Goal: Task Accomplishment & Management: Manage account settings

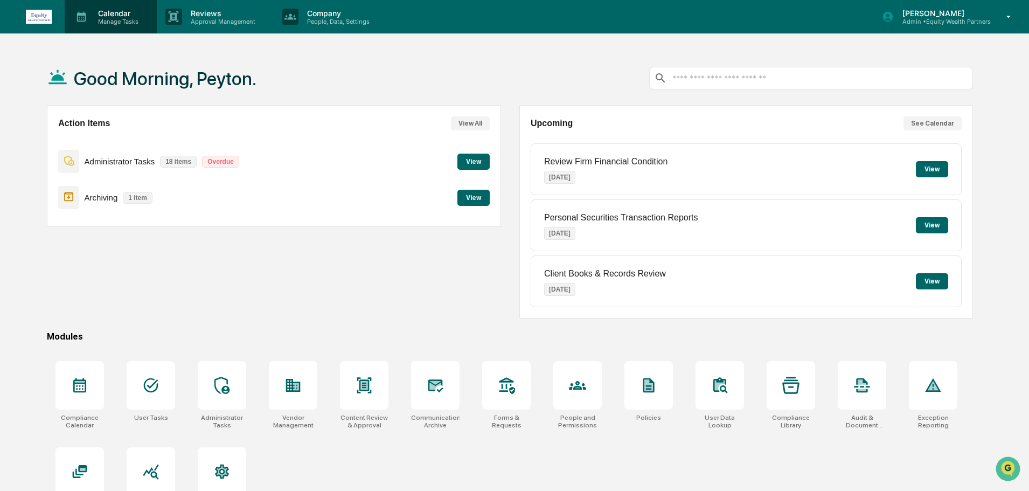
click at [125, 19] on p "Manage Tasks" at bounding box center [116, 22] width 54 height 8
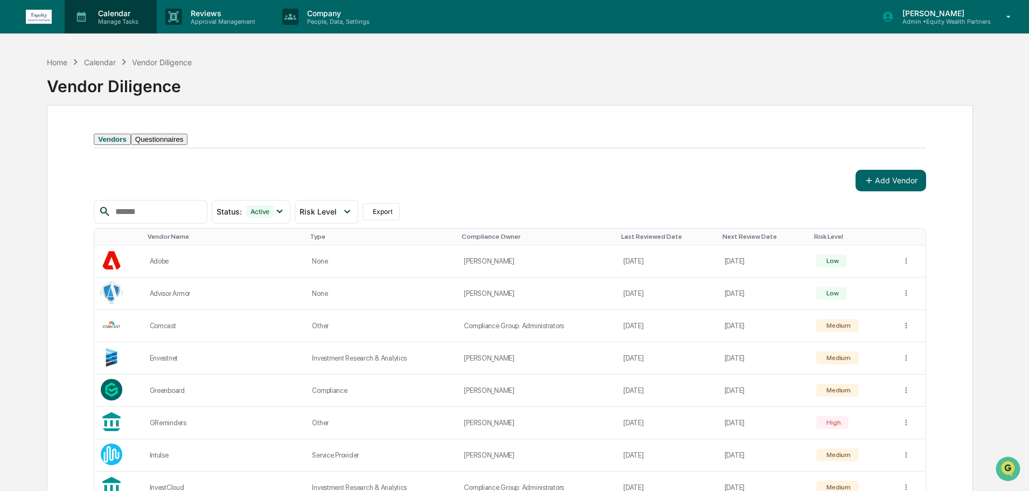
click at [128, 14] on p "Calendar" at bounding box center [116, 13] width 54 height 9
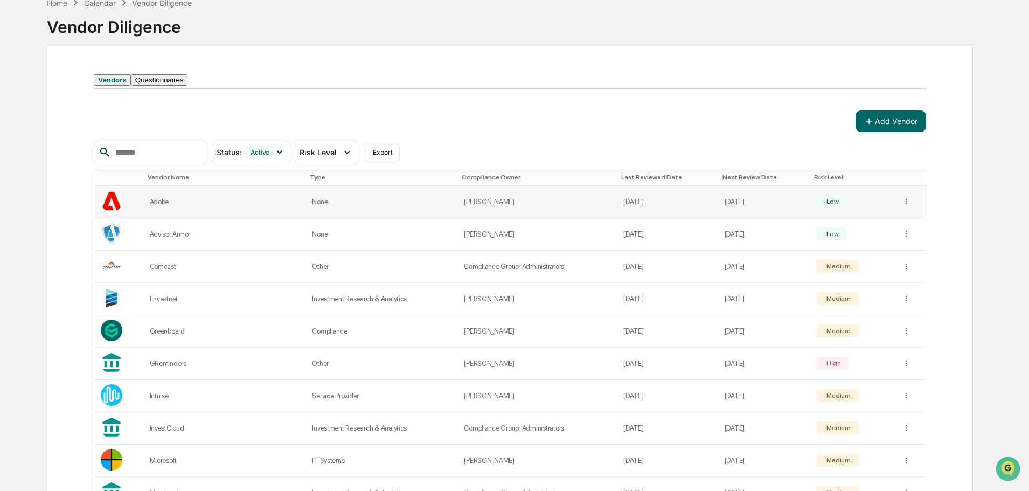
scroll to position [6, 0]
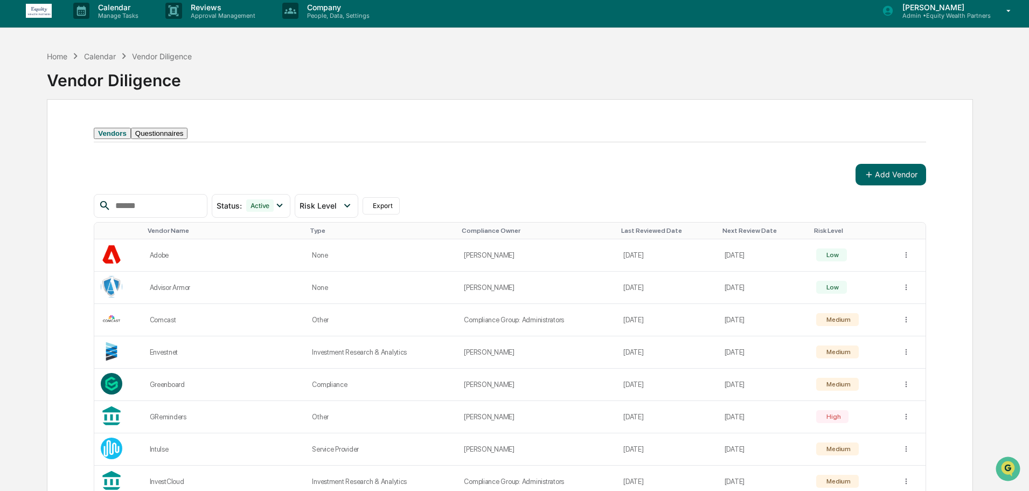
click at [34, 12] on img at bounding box center [39, 11] width 26 height 14
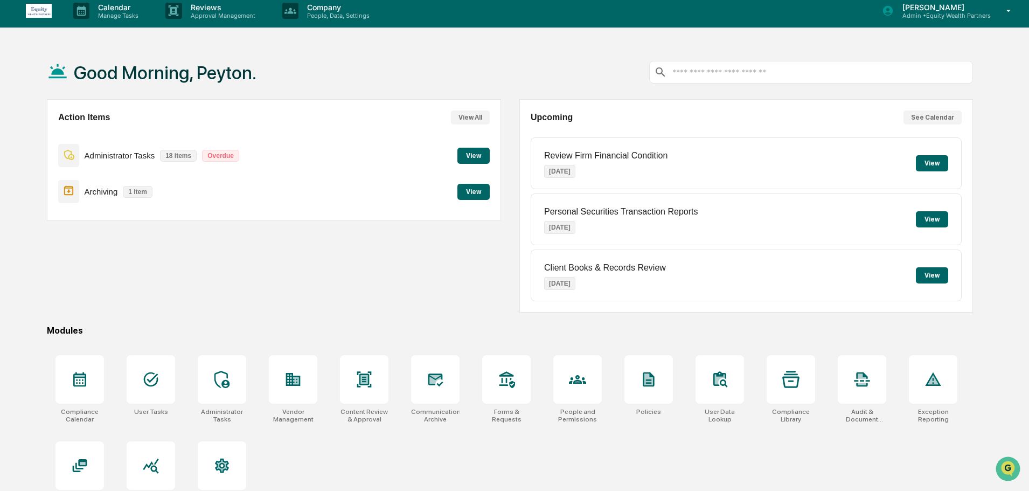
click at [461, 148] on button "View" at bounding box center [473, 156] width 32 height 16
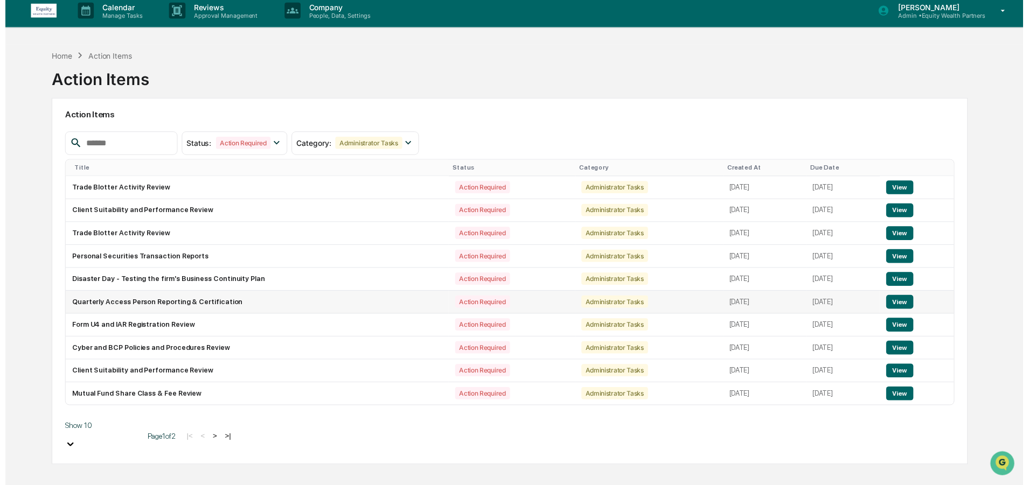
scroll to position [51, 0]
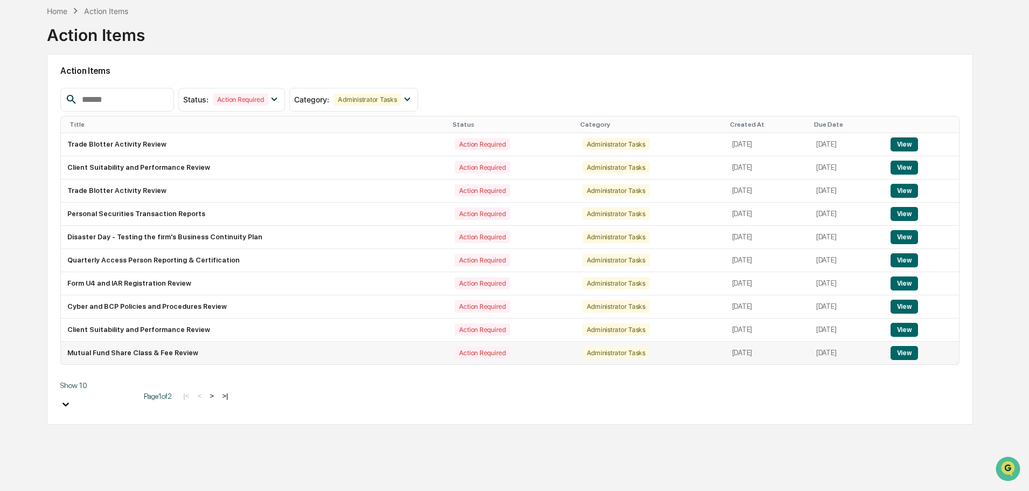
click at [132, 352] on td "Mutual Fund Share Class & Fee Review" at bounding box center [254, 353] width 387 height 23
click at [903, 355] on button "View" at bounding box center [904, 353] width 27 height 14
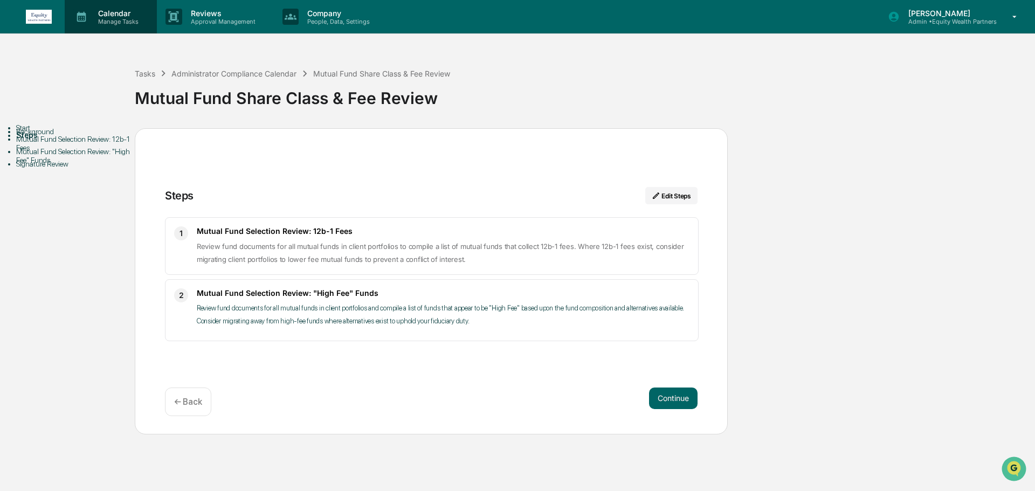
click at [112, 23] on p "Manage Tasks" at bounding box center [116, 22] width 54 height 8
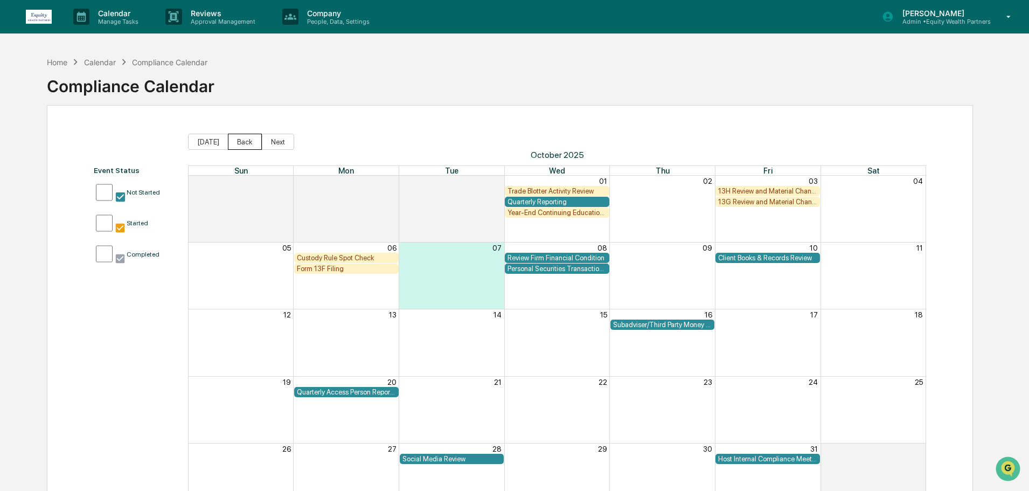
click at [240, 145] on button "Back" at bounding box center [245, 142] width 34 height 16
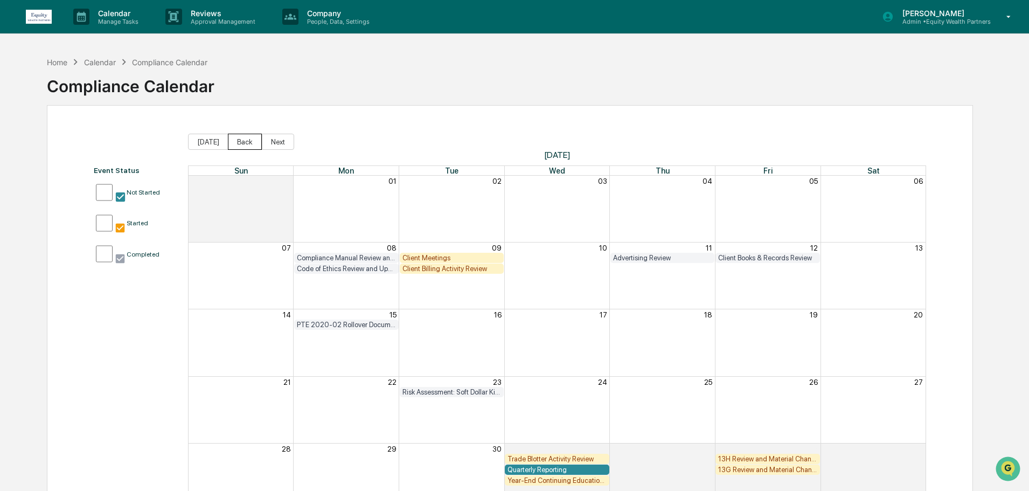
click at [235, 143] on button "Back" at bounding box center [245, 142] width 34 height 16
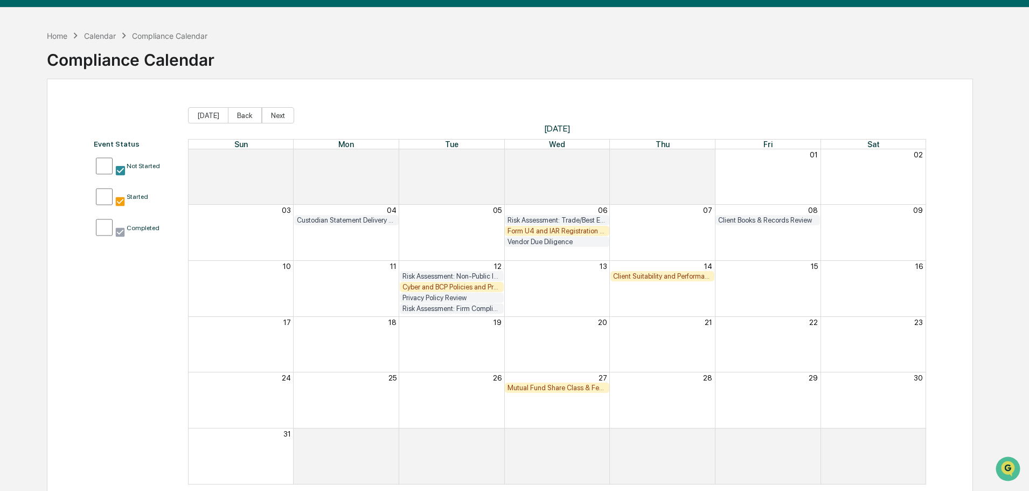
scroll to position [51, 0]
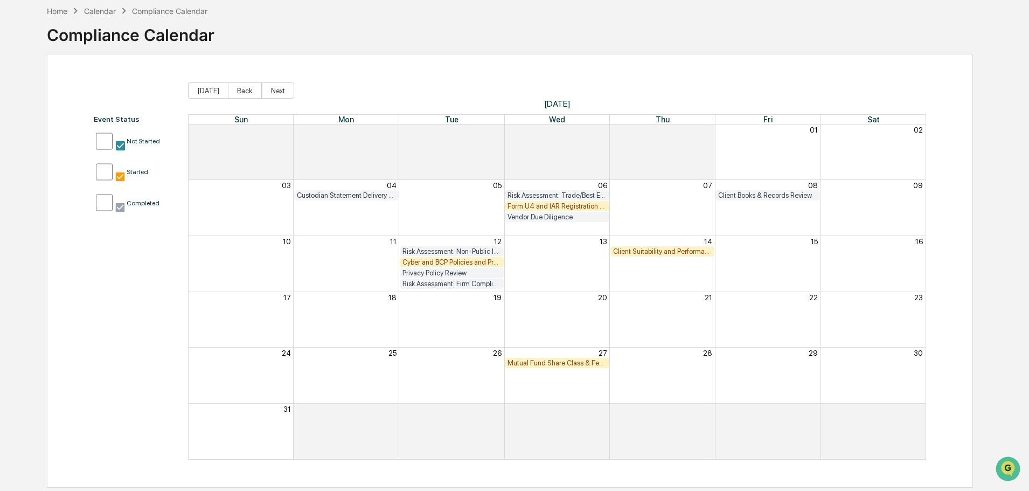
click at [563, 363] on div "Mutual Fund Share Class & Fee Review" at bounding box center [557, 363] width 99 height 8
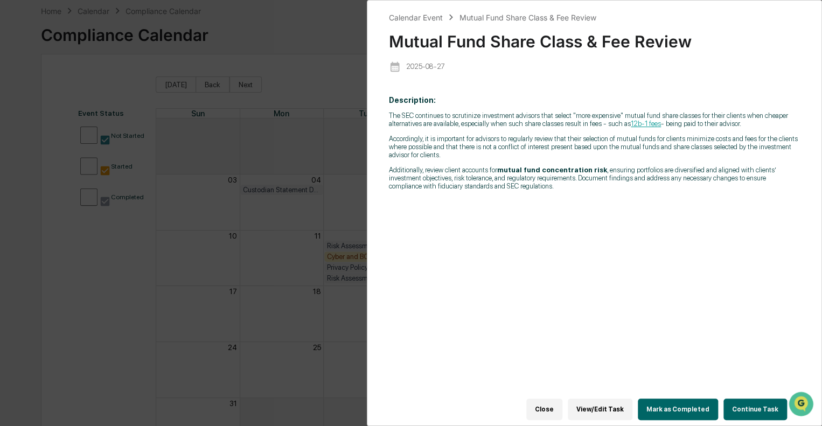
click at [563, 403] on button "Close" at bounding box center [544, 410] width 36 height 22
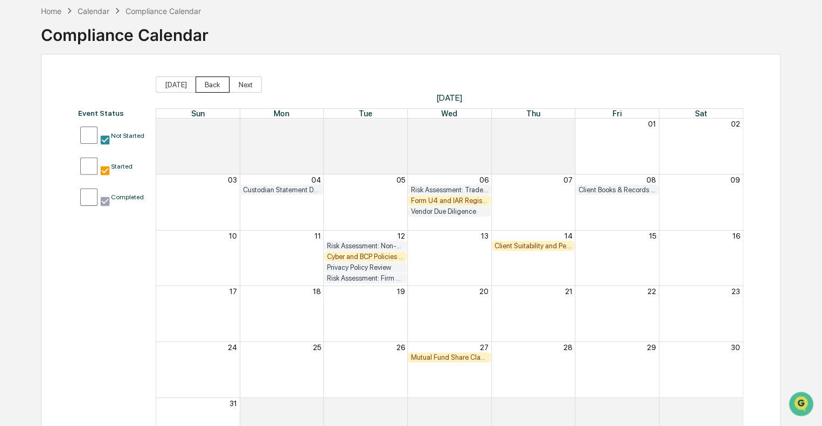
click at [219, 85] on button "Back" at bounding box center [213, 85] width 34 height 16
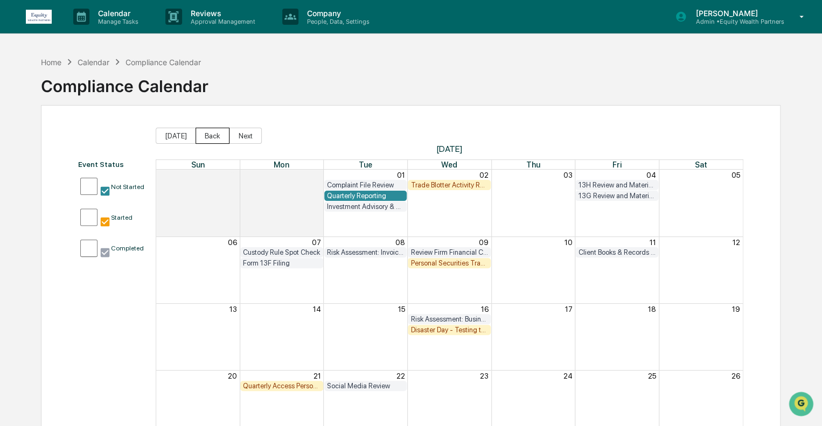
click at [203, 133] on button "Back" at bounding box center [213, 136] width 34 height 16
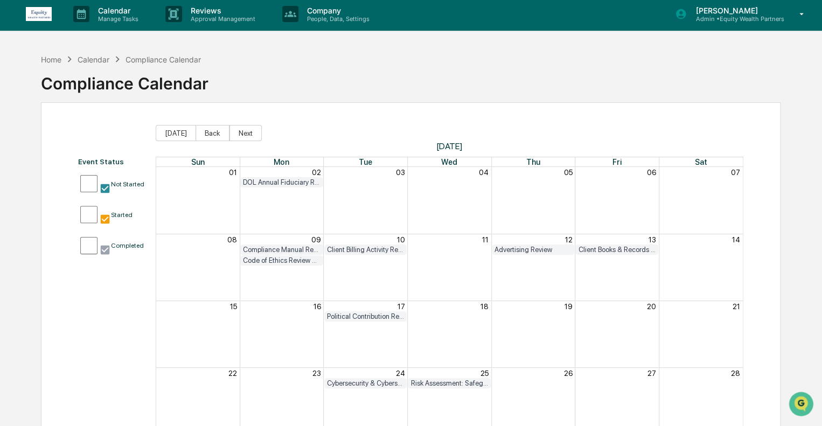
scroll to position [101, 0]
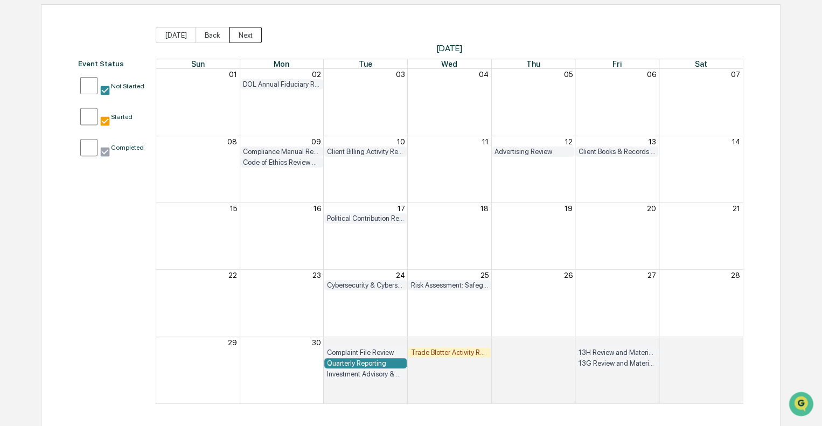
click at [244, 30] on button "Next" at bounding box center [246, 35] width 32 height 16
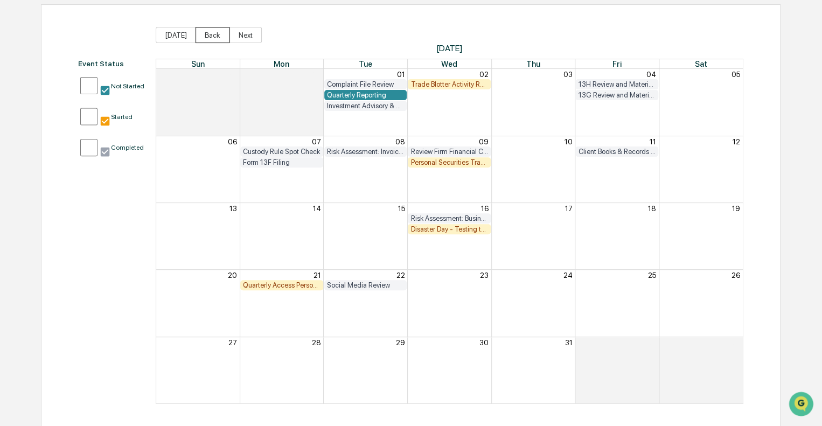
click at [211, 39] on button "Back" at bounding box center [213, 35] width 34 height 16
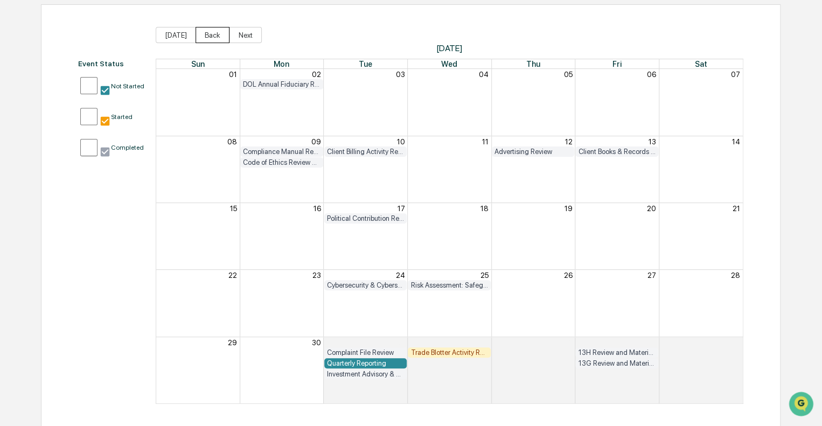
click at [213, 36] on button "Back" at bounding box center [213, 35] width 34 height 16
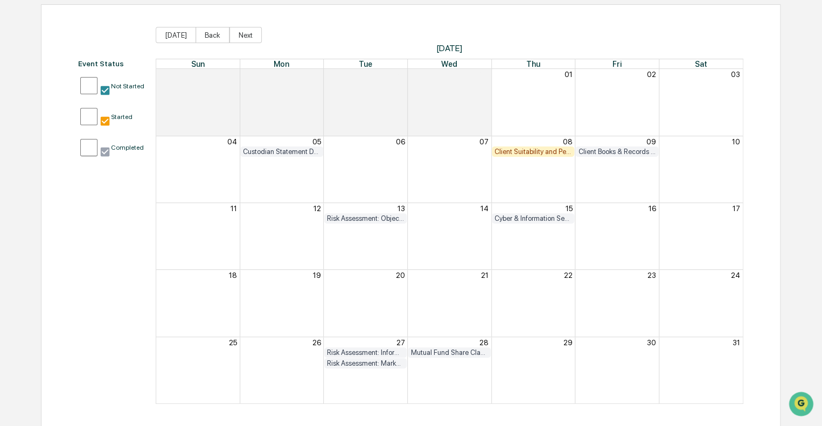
click at [433, 351] on div "Mutual Fund Share Class & Fee Review" at bounding box center [450, 353] width 78 height 8
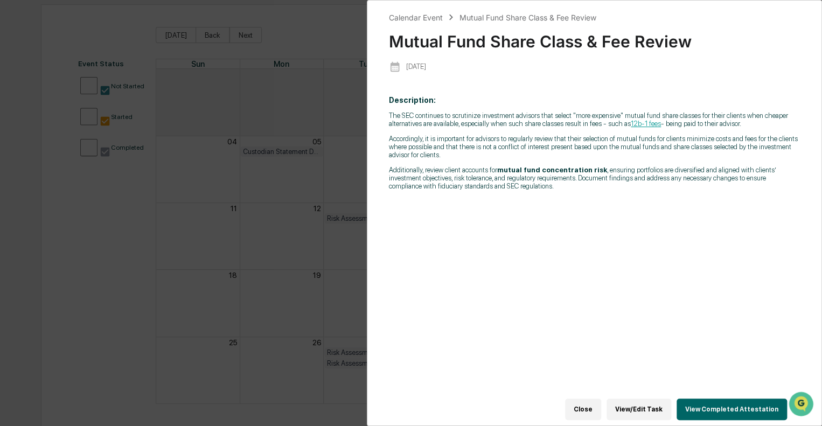
click at [106, 268] on div "Calendar Event Mutual Fund Share Class & Fee Review Mutual Fund Share Class & F…" at bounding box center [411, 213] width 822 height 426
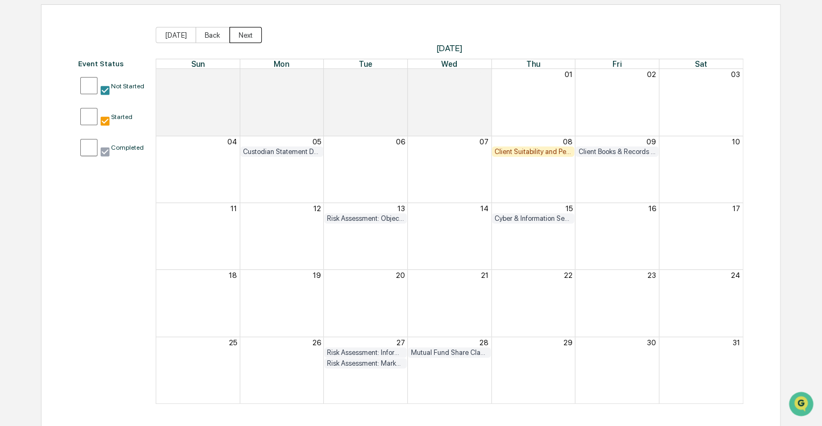
click at [248, 36] on button "Next" at bounding box center [246, 35] width 32 height 16
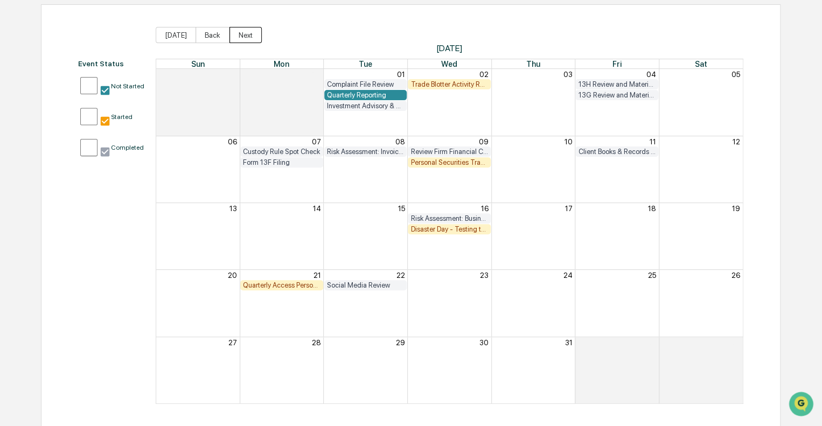
click at [245, 34] on button "Next" at bounding box center [246, 35] width 32 height 16
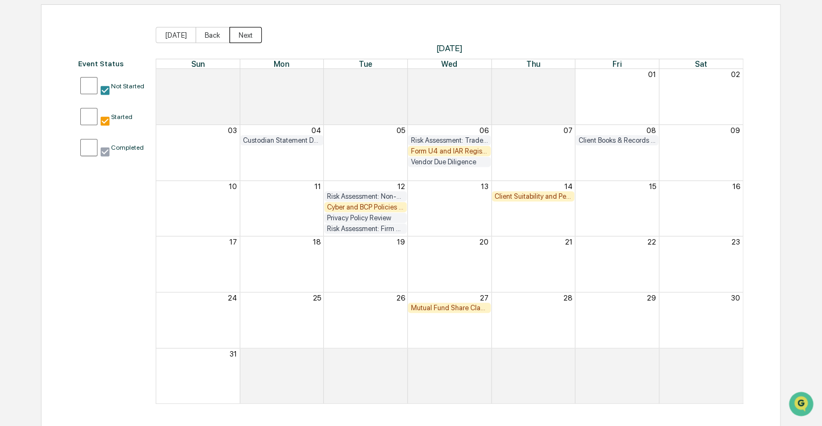
click at [245, 34] on button "Next" at bounding box center [246, 35] width 32 height 16
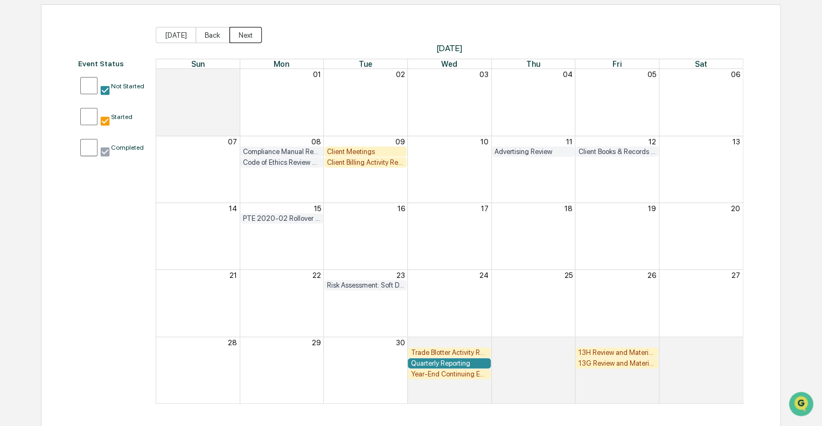
click at [245, 34] on button "Next" at bounding box center [246, 35] width 32 height 16
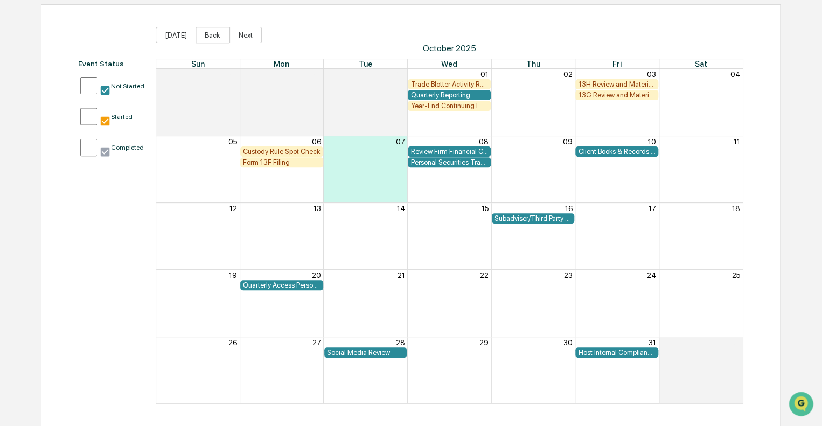
click at [207, 36] on button "Back" at bounding box center [213, 35] width 34 height 16
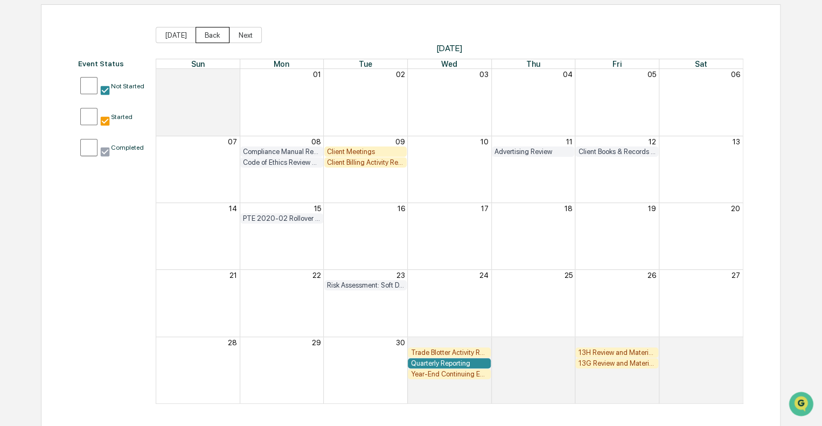
click at [205, 33] on button "Back" at bounding box center [213, 35] width 34 height 16
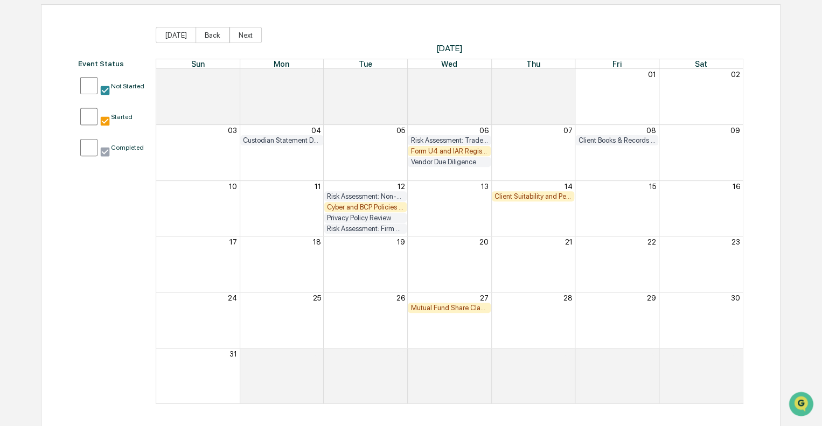
click at [447, 307] on div "Mutual Fund Share Class & Fee Review" at bounding box center [450, 308] width 78 height 8
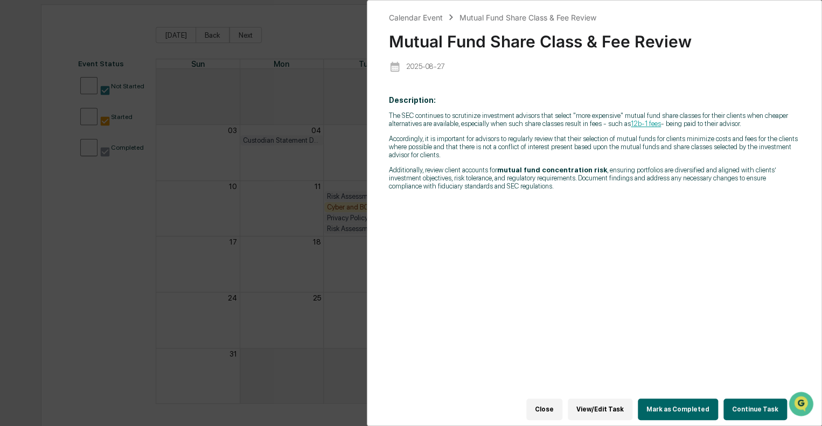
click at [613, 404] on button "View/Edit Task" at bounding box center [600, 410] width 65 height 22
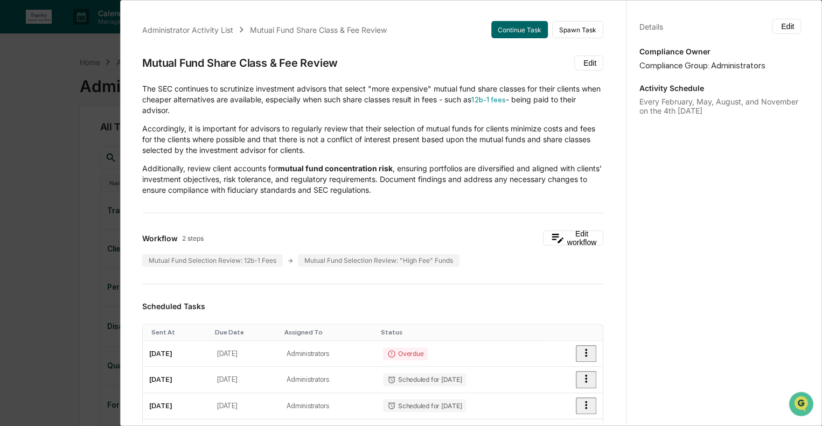
click at [32, 75] on div "Administrator Activity List Mutual Fund Share Class & Fee Review Continue Task …" at bounding box center [411, 213] width 822 height 426
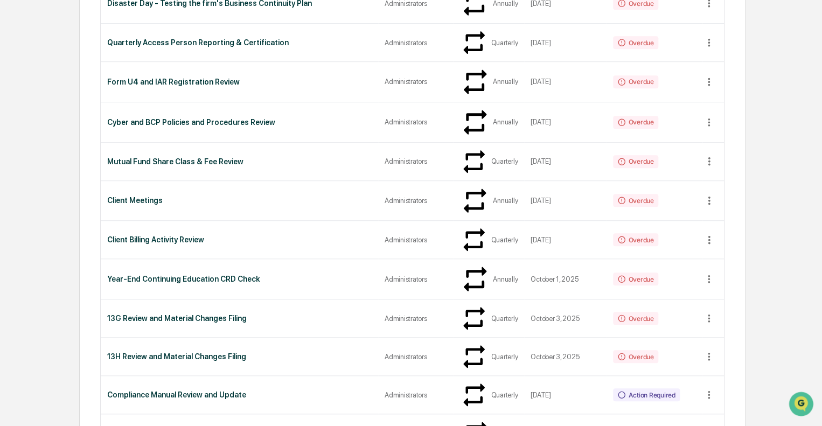
scroll to position [269, 0]
